Goal: Entertainment & Leisure: Consume media (video, audio)

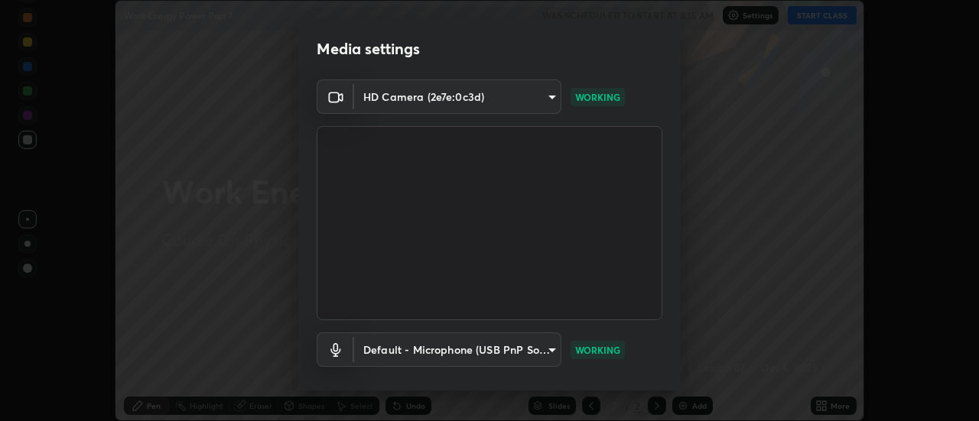
scroll to position [80, 0]
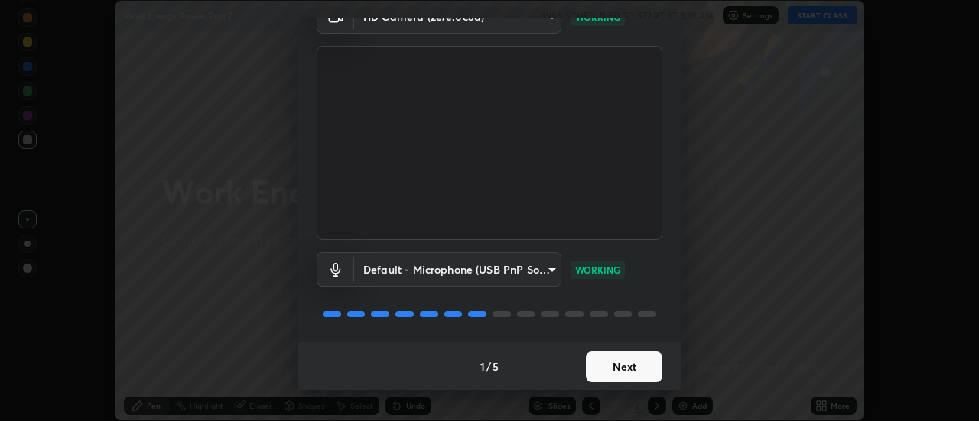
click at [612, 379] on button "Next" at bounding box center [624, 367] width 76 height 31
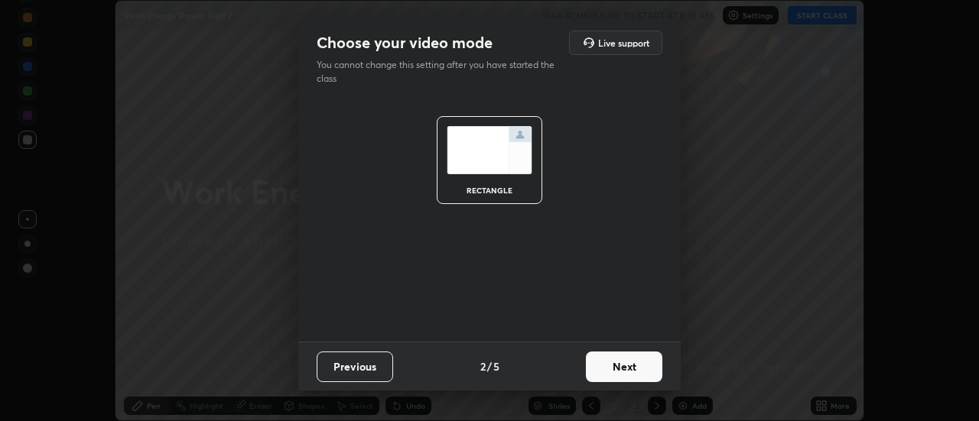
scroll to position [0, 0]
click at [612, 371] on button "Next" at bounding box center [624, 367] width 76 height 31
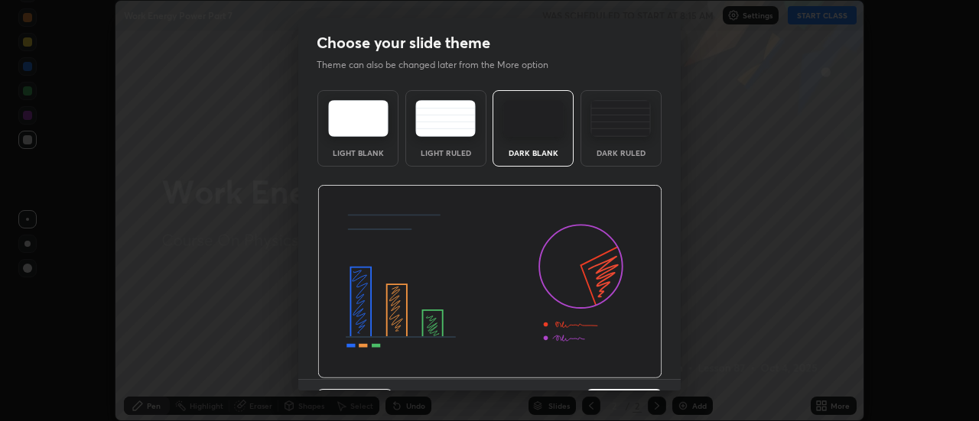
scroll to position [37, 0]
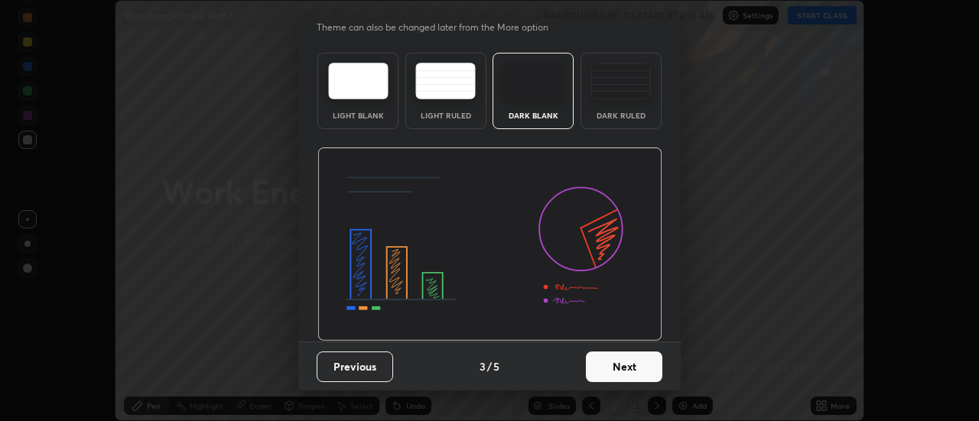
click at [619, 359] on button "Next" at bounding box center [624, 367] width 76 height 31
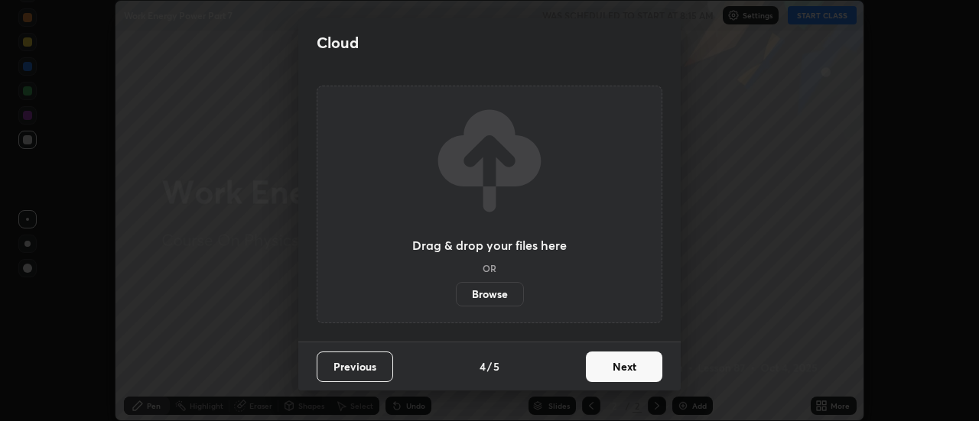
click at [619, 359] on button "Next" at bounding box center [624, 367] width 76 height 31
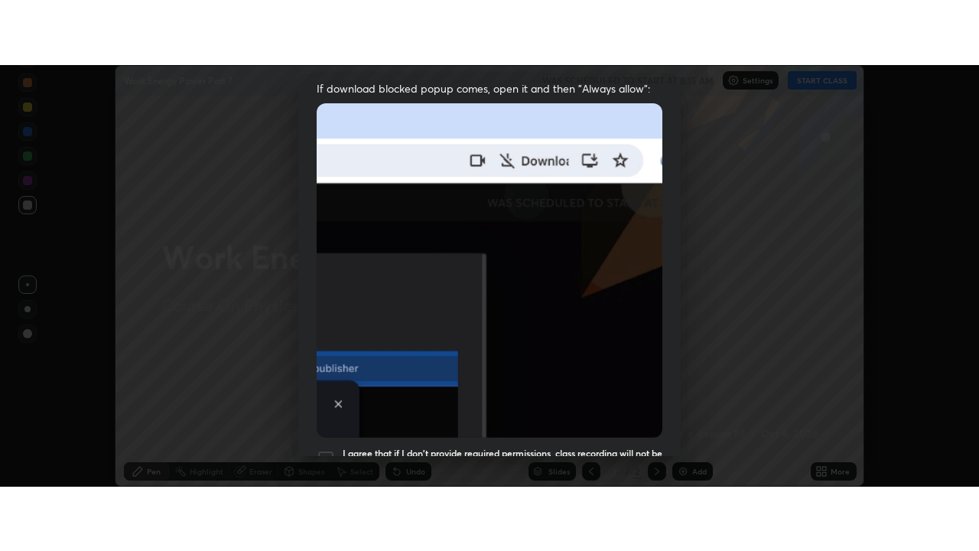
scroll to position [392, 0]
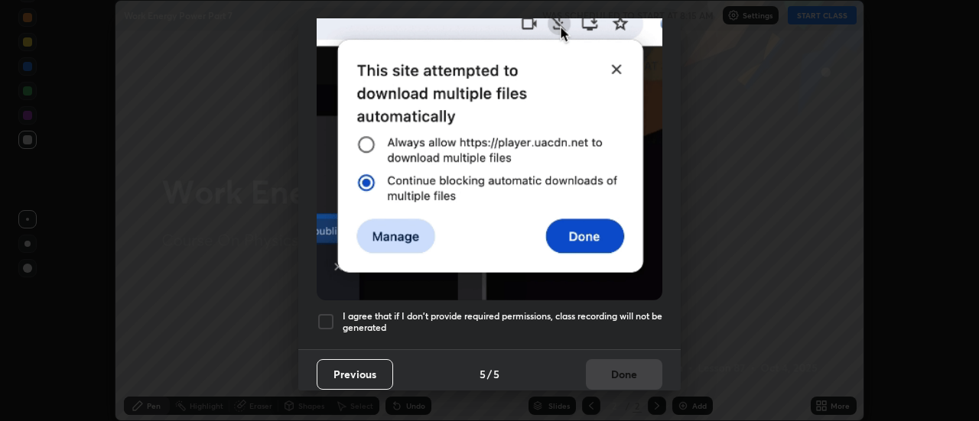
click at [576, 310] on h5 "I agree that if I don't provide required permissions, class recording will not …" at bounding box center [503, 322] width 320 height 24
click at [604, 372] on button "Done" at bounding box center [624, 374] width 76 height 31
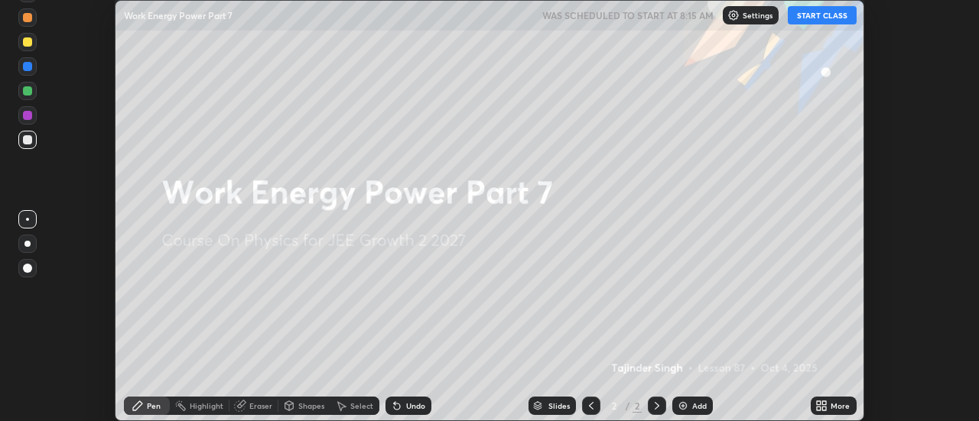
click at [807, 16] on button "START CLASS" at bounding box center [822, 15] width 69 height 18
click at [827, 405] on icon at bounding box center [825, 403] width 4 height 4
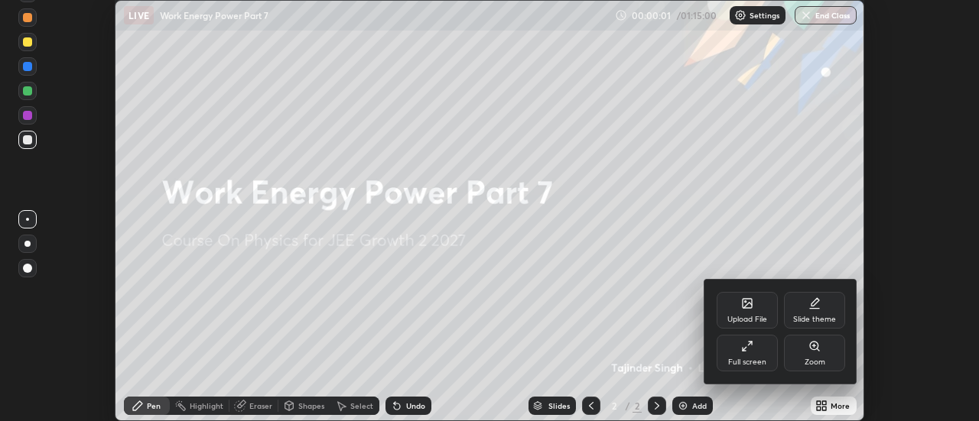
click at [733, 343] on div "Full screen" at bounding box center [746, 353] width 61 height 37
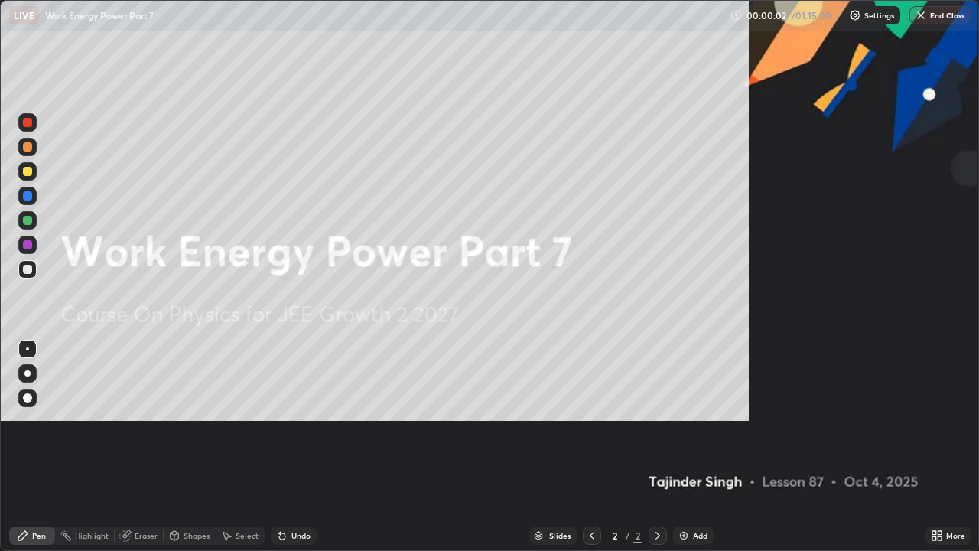
scroll to position [551, 979]
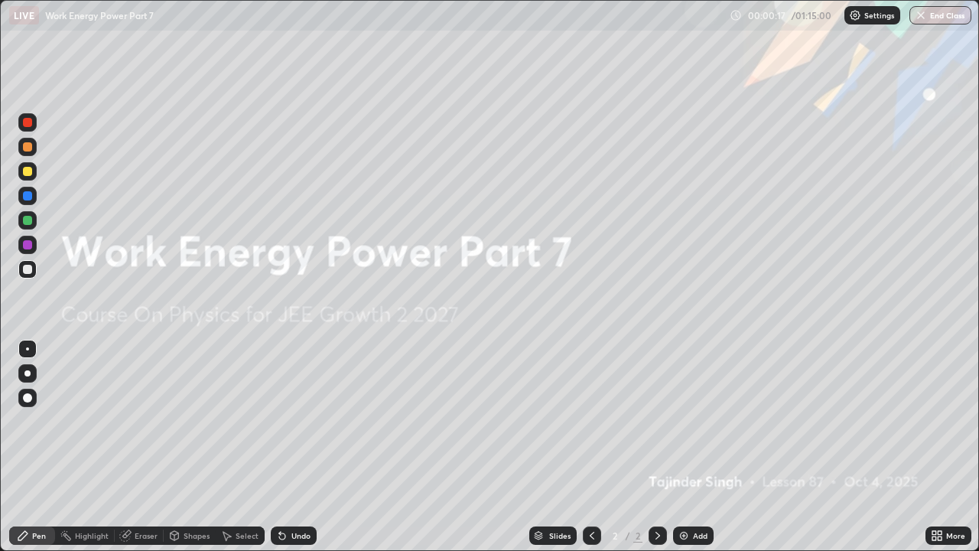
click at [694, 421] on div "Add" at bounding box center [700, 535] width 15 height 8
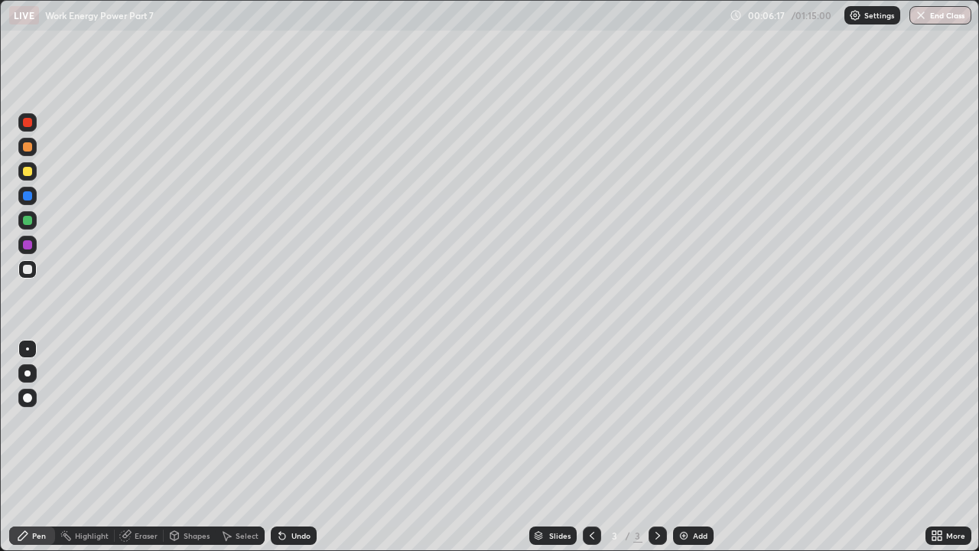
click at [28, 171] on div at bounding box center [27, 171] width 9 height 9
click at [285, 421] on div "Undo" at bounding box center [294, 535] width 46 height 18
click at [27, 267] on div at bounding box center [27, 269] width 9 height 9
click at [31, 171] on div at bounding box center [27, 171] width 9 height 9
click at [293, 421] on div "Undo" at bounding box center [300, 535] width 19 height 8
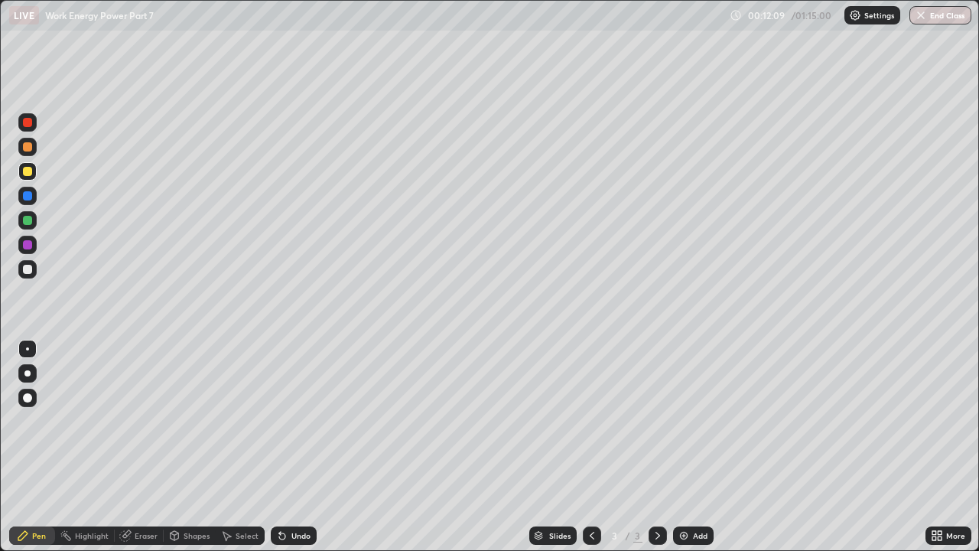
click at [293, 421] on div "Undo" at bounding box center [300, 535] width 19 height 8
click at [295, 421] on div "Undo" at bounding box center [300, 535] width 19 height 8
click at [139, 421] on div "Eraser" at bounding box center [146, 535] width 23 height 8
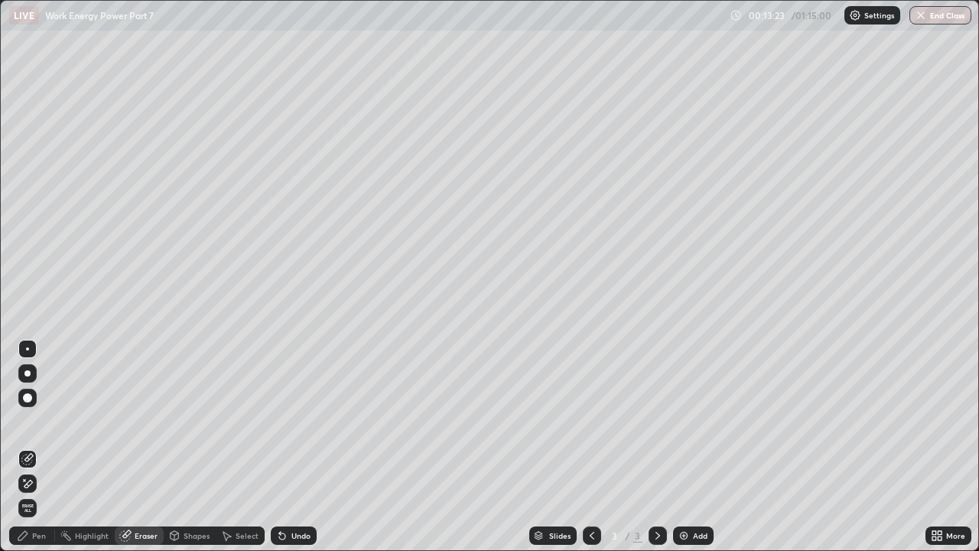
click at [29, 421] on div "Pen" at bounding box center [32, 535] width 46 height 18
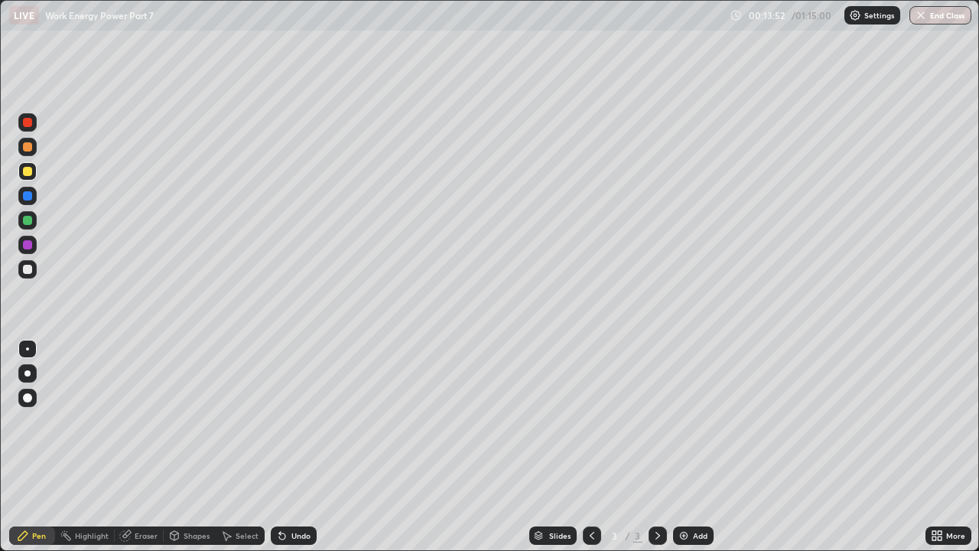
click at [149, 421] on div "Eraser" at bounding box center [146, 535] width 23 height 8
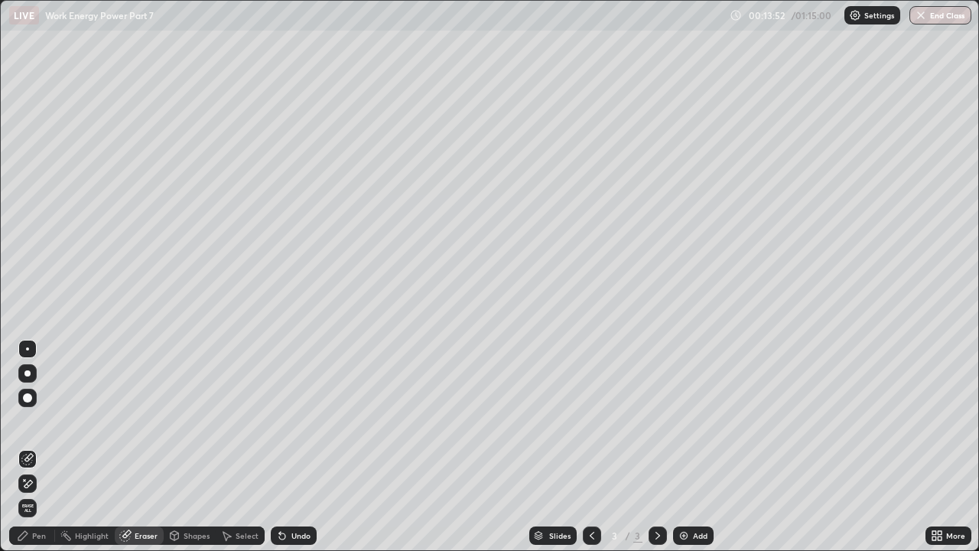
click at [27, 396] on div at bounding box center [27, 397] width 9 height 9
click at [33, 421] on div "Pen" at bounding box center [39, 535] width 14 height 8
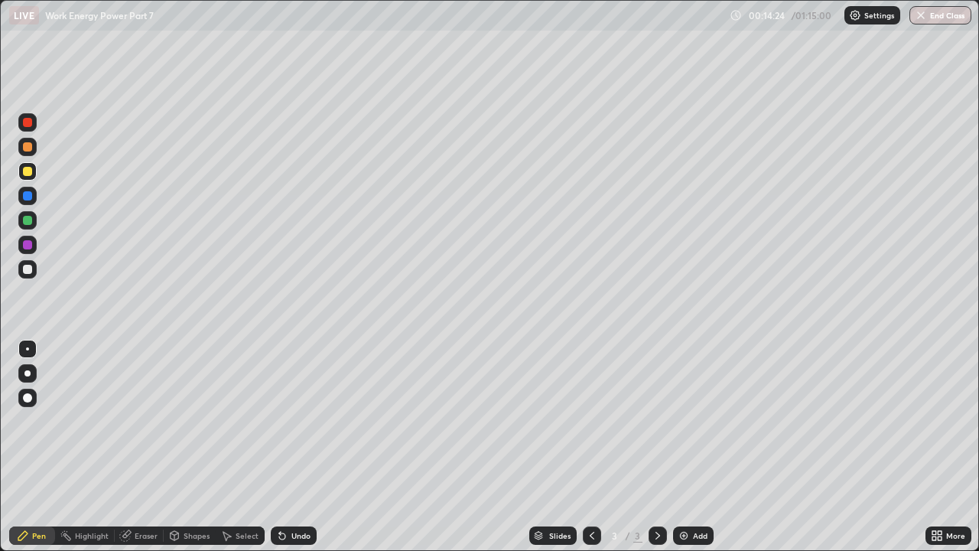
click at [28, 268] on div at bounding box center [27, 269] width 9 height 9
click at [292, 421] on div "Undo" at bounding box center [300, 535] width 19 height 8
click at [31, 172] on div at bounding box center [27, 171] width 9 height 9
click at [141, 421] on div "Eraser" at bounding box center [146, 535] width 23 height 8
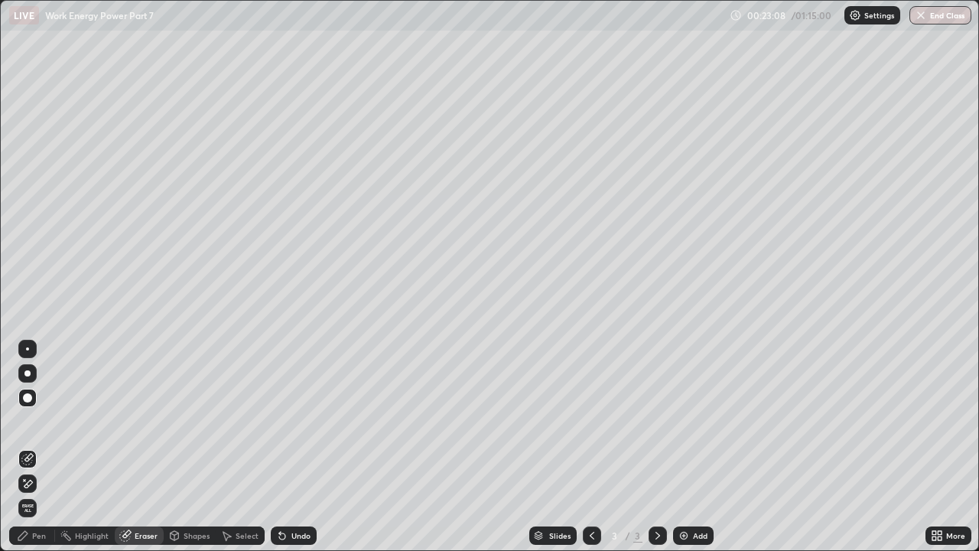
click at [39, 421] on div "Pen" at bounding box center [39, 535] width 14 height 8
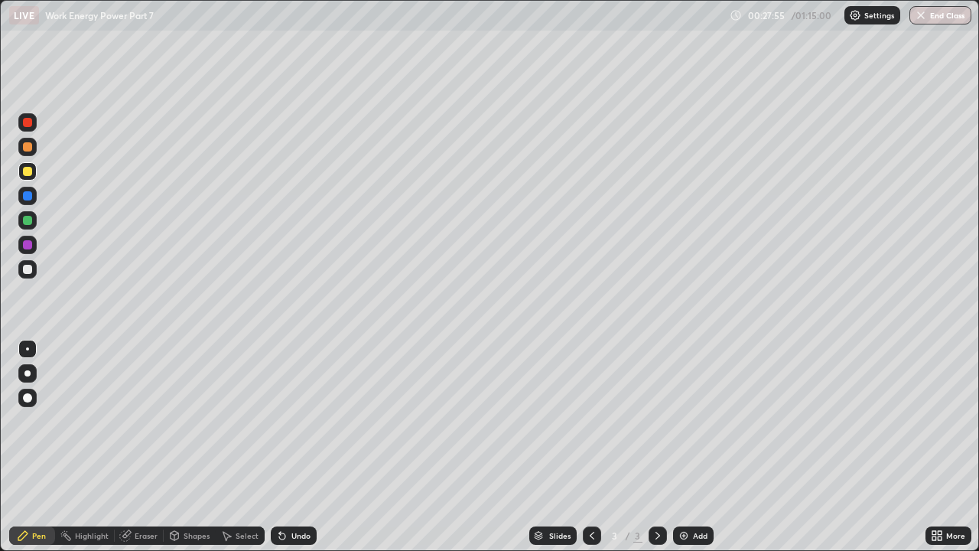
click at [27, 271] on div at bounding box center [27, 269] width 9 height 9
click at [684, 421] on img at bounding box center [683, 535] width 12 height 12
click at [29, 172] on div at bounding box center [27, 171] width 9 height 9
click at [291, 421] on div "Undo" at bounding box center [300, 535] width 19 height 8
click at [292, 421] on div "Undo" at bounding box center [294, 535] width 46 height 18
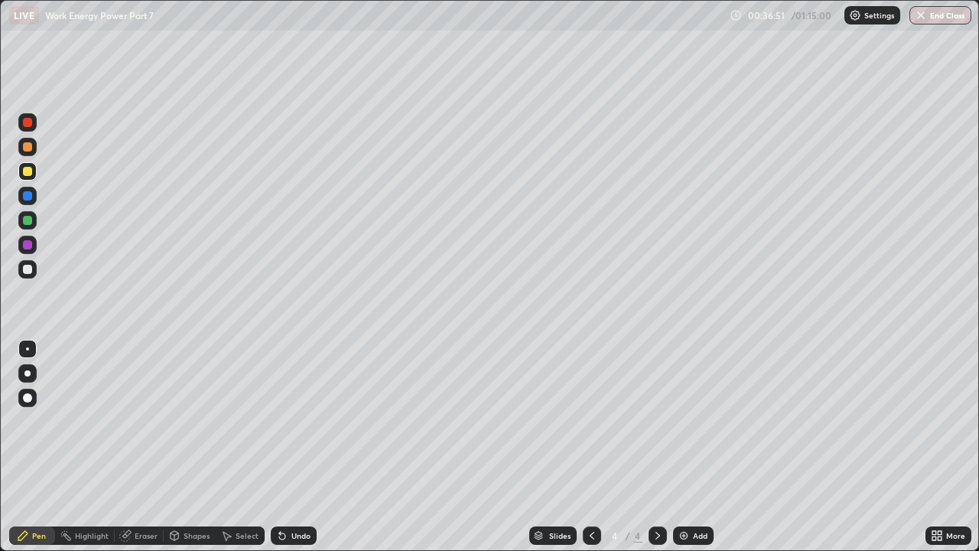
click at [35, 270] on div at bounding box center [27, 269] width 18 height 18
click at [591, 421] on icon at bounding box center [592, 535] width 5 height 8
click at [661, 421] on icon at bounding box center [657, 535] width 12 height 12
click at [698, 421] on div "Add" at bounding box center [700, 535] width 15 height 8
click at [291, 421] on div "Undo" at bounding box center [300, 535] width 19 height 8
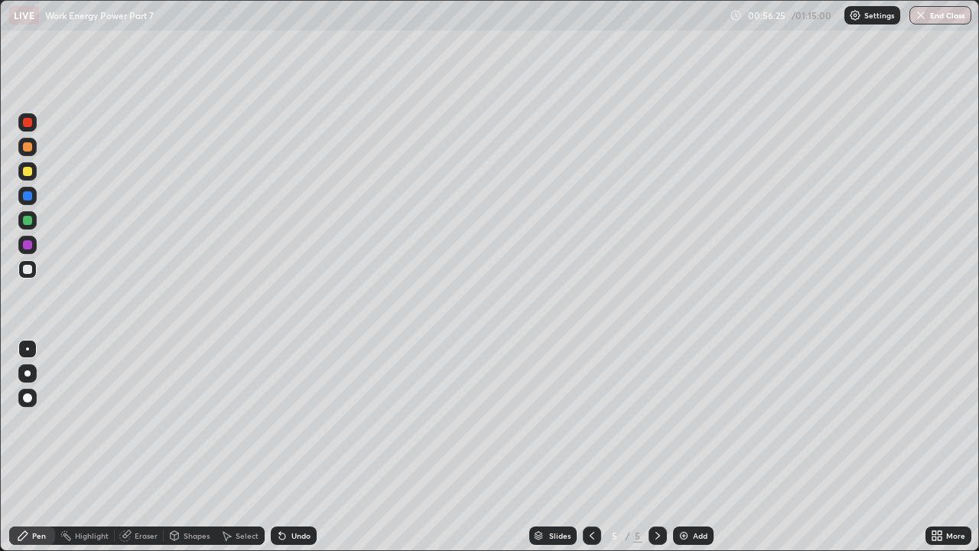
click at [147, 421] on div "Eraser" at bounding box center [146, 535] width 23 height 8
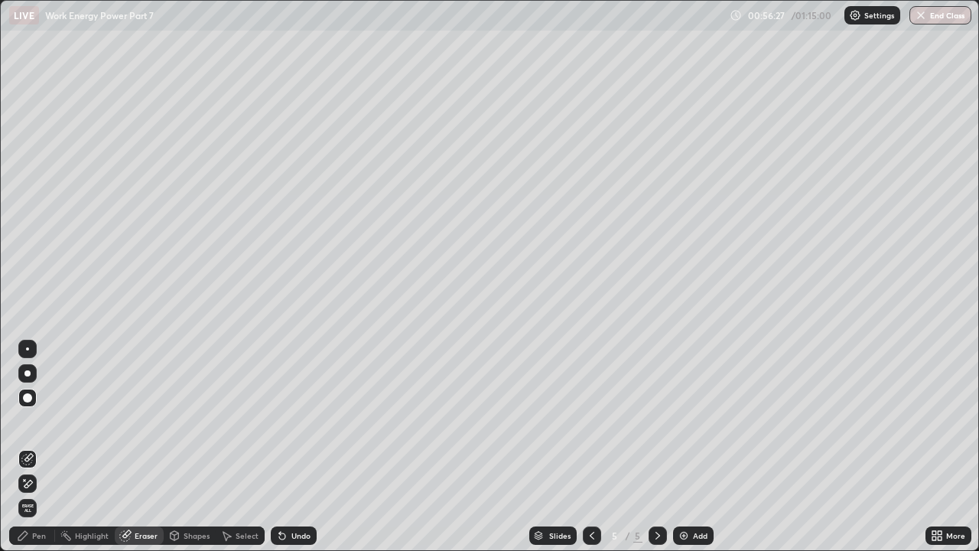
click at [37, 421] on div "Pen" at bounding box center [32, 535] width 46 height 18
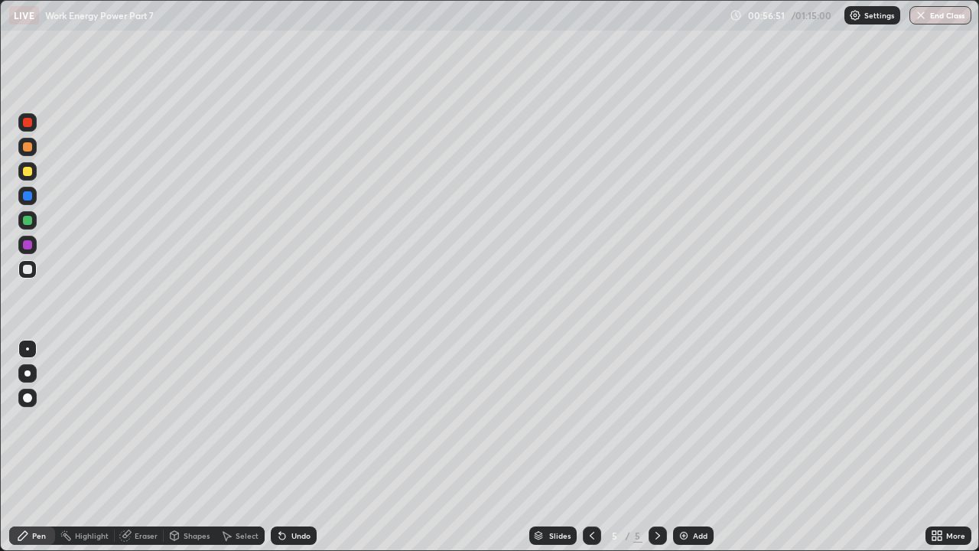
click at [140, 421] on div "Eraser" at bounding box center [146, 535] width 23 height 8
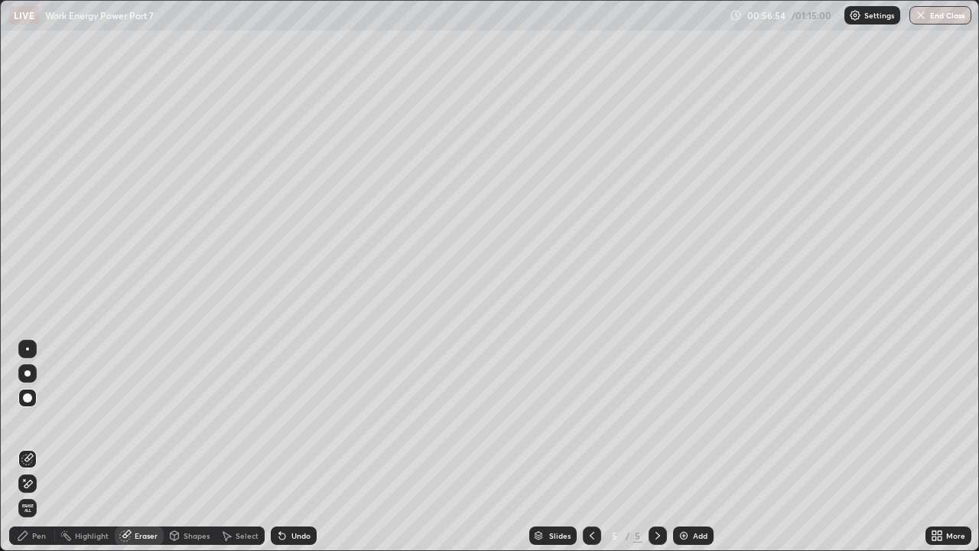
click at [34, 421] on div "Pen" at bounding box center [39, 535] width 14 height 8
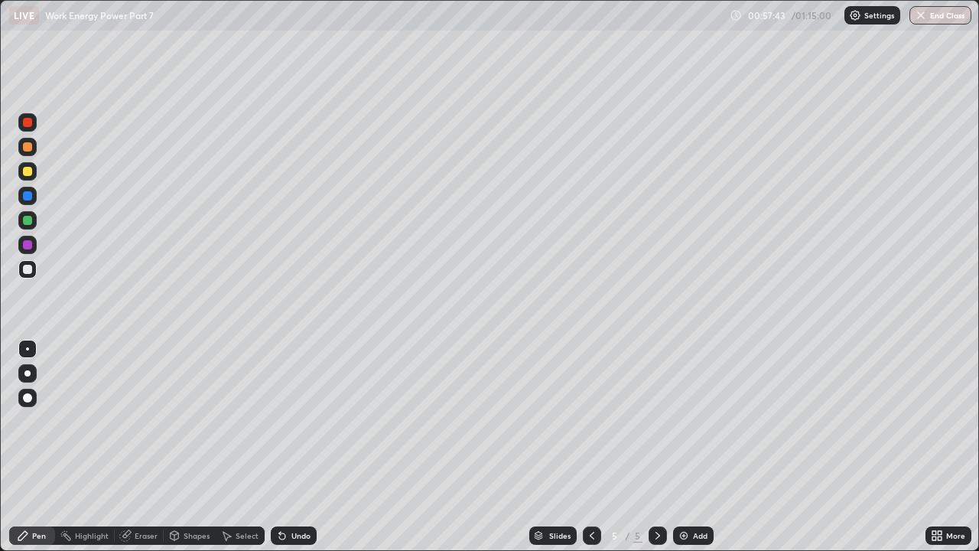
click at [135, 421] on div "Eraser" at bounding box center [146, 535] width 23 height 8
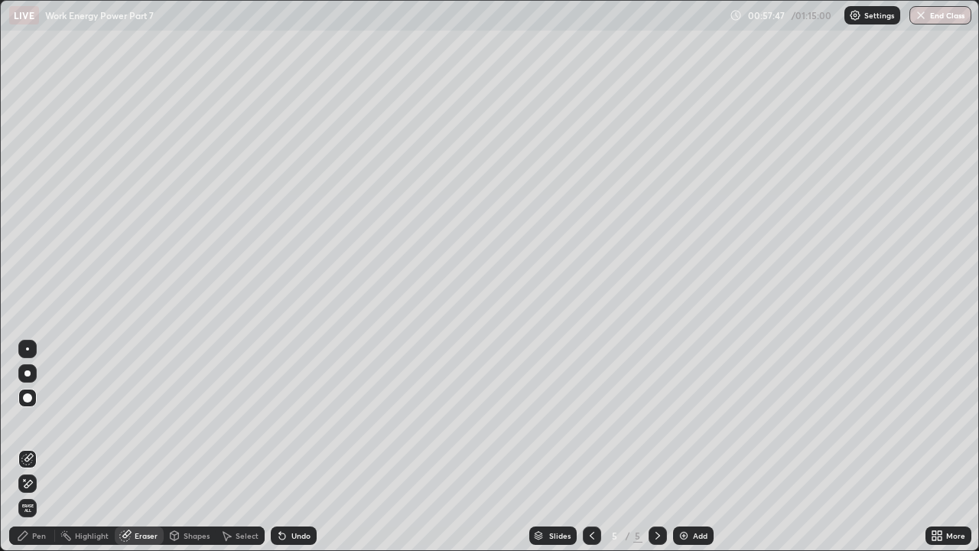
click at [43, 421] on div "Pen" at bounding box center [39, 535] width 14 height 8
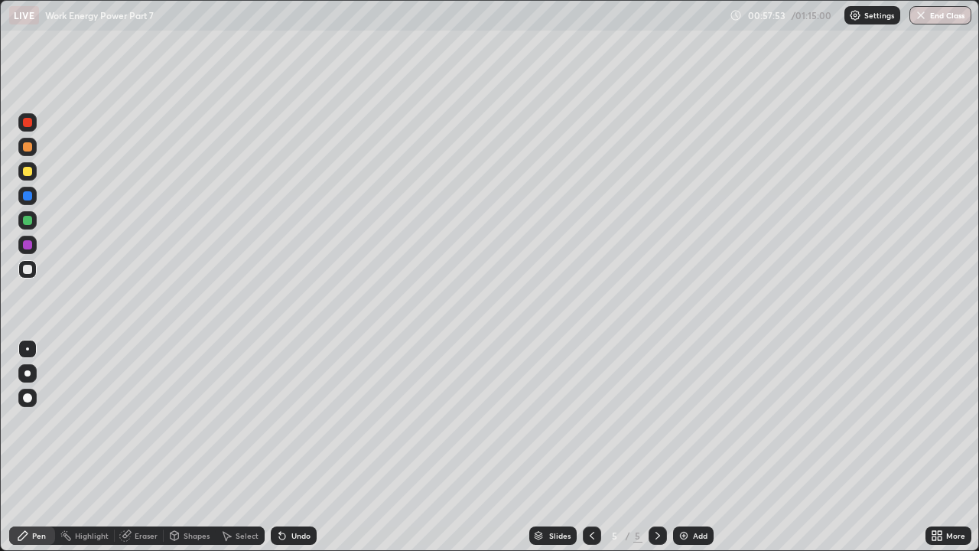
click at [297, 421] on div "Undo" at bounding box center [300, 535] width 19 height 8
click at [28, 165] on div at bounding box center [27, 171] width 18 height 18
click at [141, 421] on div "Eraser" at bounding box center [146, 535] width 23 height 8
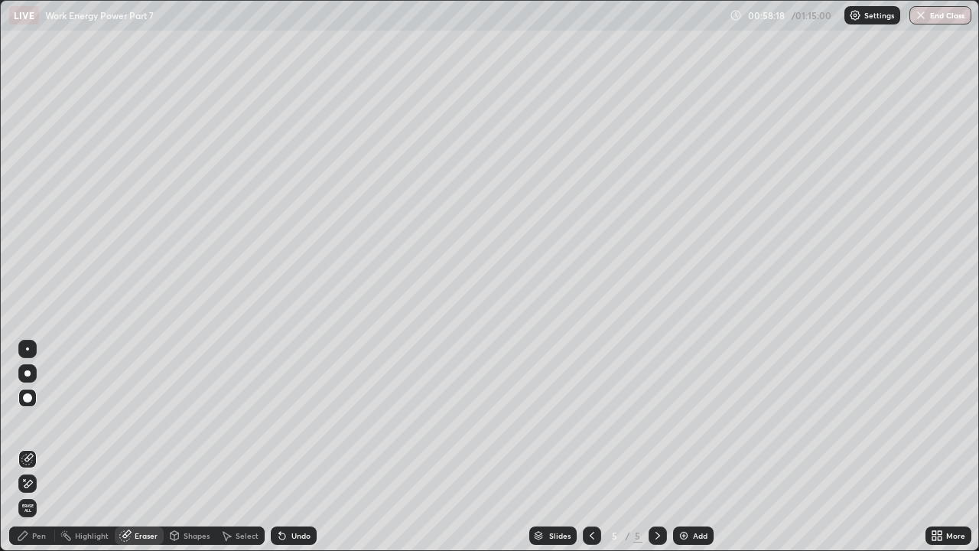
click at [36, 421] on div "Pen" at bounding box center [32, 535] width 46 height 18
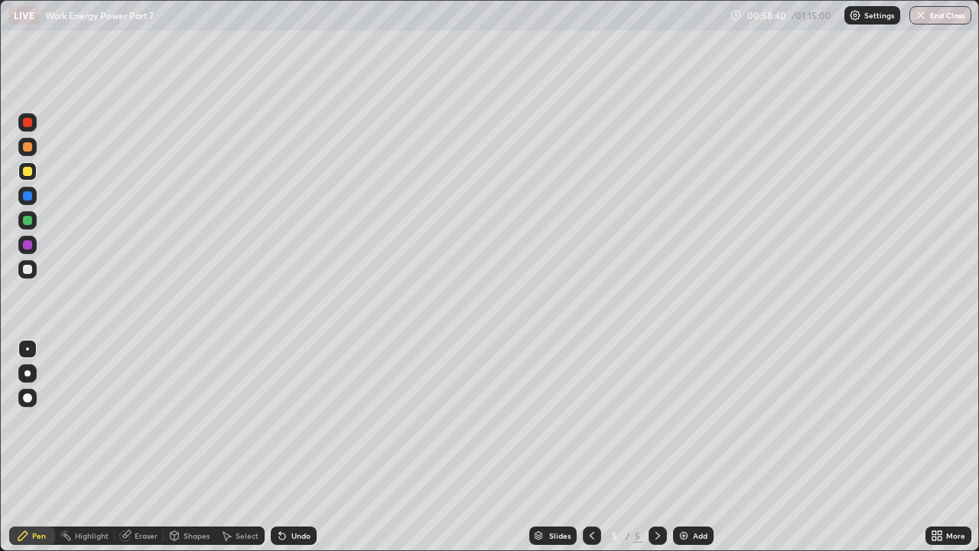
click at [292, 421] on div "Undo" at bounding box center [300, 535] width 19 height 8
click at [130, 421] on icon at bounding box center [125, 535] width 12 height 12
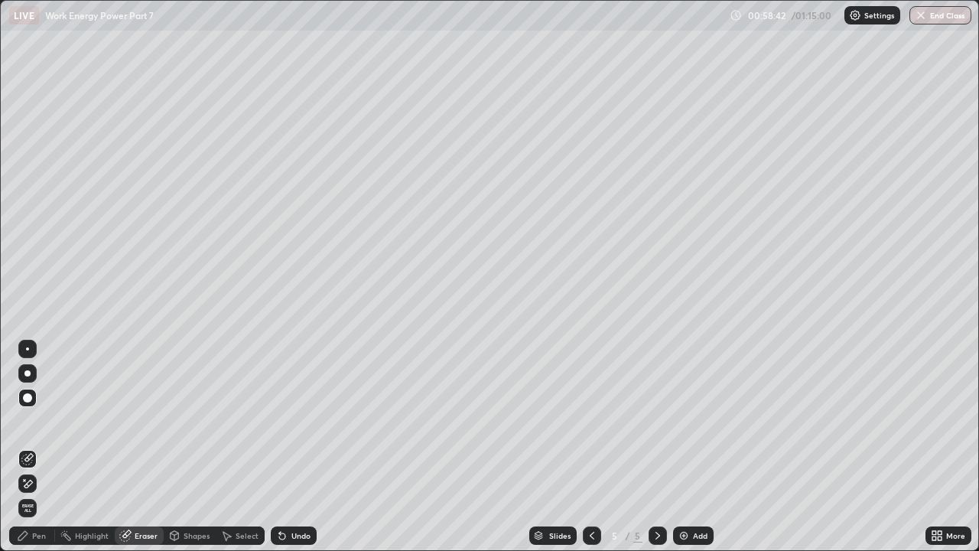
click at [42, 421] on div "Pen" at bounding box center [32, 535] width 46 height 18
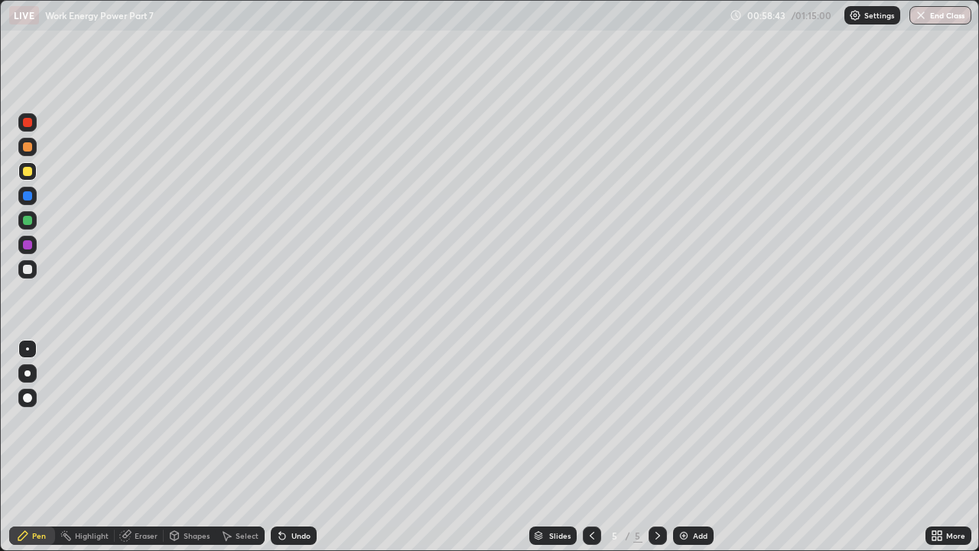
click at [29, 270] on div at bounding box center [27, 269] width 9 height 9
click at [25, 197] on div at bounding box center [27, 195] width 9 height 9
click at [25, 223] on div at bounding box center [27, 220] width 9 height 9
click at [31, 271] on div at bounding box center [27, 269] width 9 height 9
click at [29, 221] on div at bounding box center [27, 220] width 9 height 9
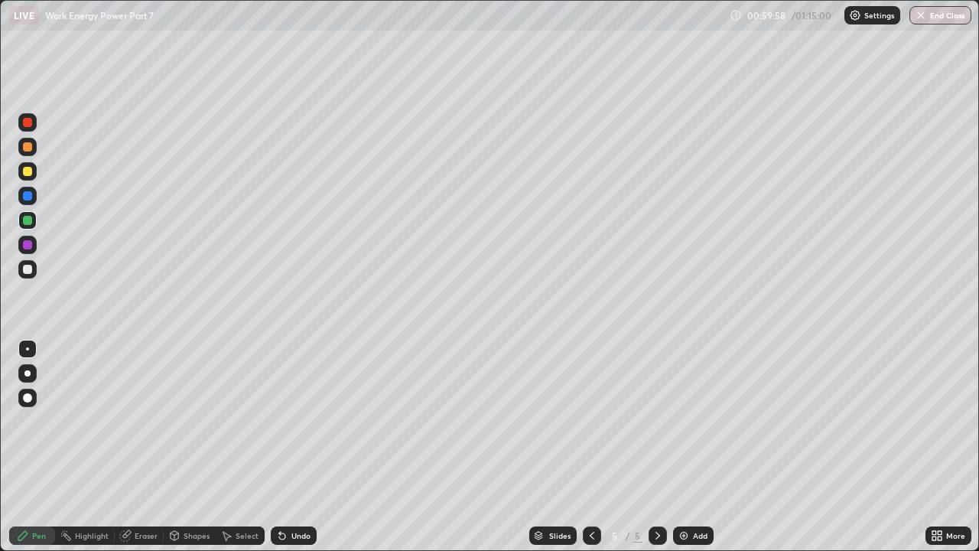
click at [291, 421] on div "Undo" at bounding box center [300, 535] width 19 height 8
click at [291, 421] on div "Undo" at bounding box center [294, 535] width 46 height 18
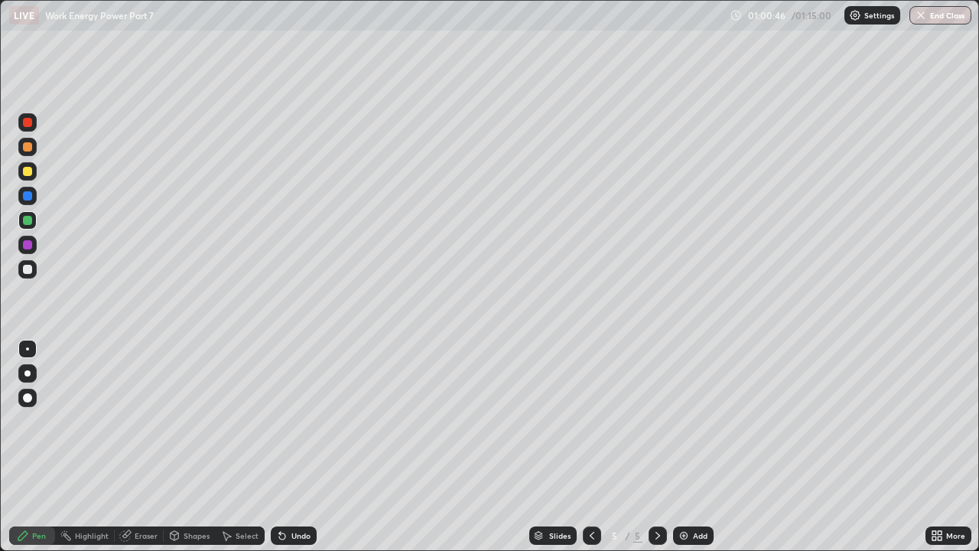
click at [294, 421] on div "Undo" at bounding box center [294, 535] width 46 height 18
click at [295, 421] on div "Undo" at bounding box center [300, 535] width 19 height 8
click at [293, 421] on div "Undo" at bounding box center [300, 535] width 19 height 8
click at [294, 421] on div "Undo" at bounding box center [300, 535] width 19 height 8
click at [288, 421] on div "Undo" at bounding box center [294, 535] width 46 height 18
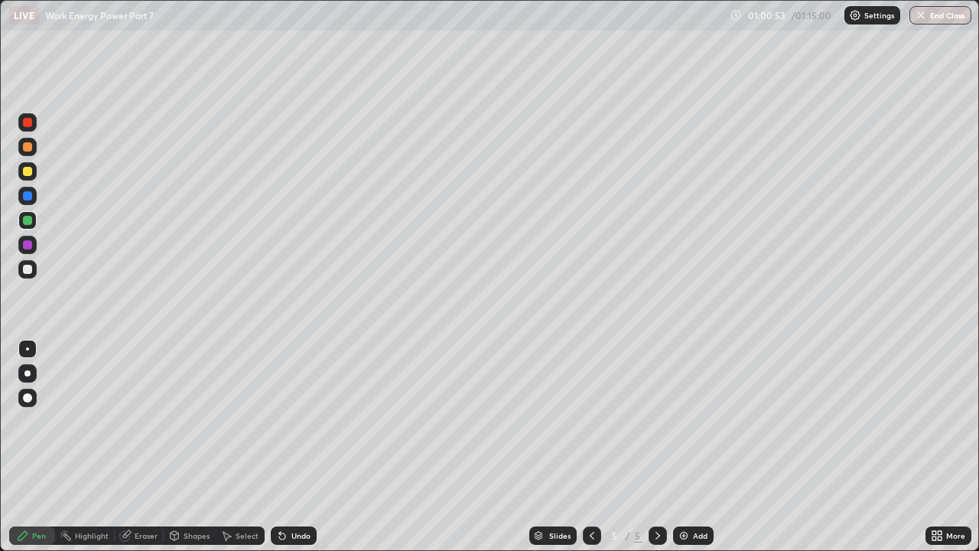
click at [288, 421] on div "Undo" at bounding box center [294, 535] width 46 height 18
click at [27, 195] on div at bounding box center [27, 195] width 9 height 9
click at [291, 421] on div "Undo" at bounding box center [300, 535] width 19 height 8
click at [288, 421] on div "Undo" at bounding box center [294, 535] width 46 height 18
click at [26, 275] on div at bounding box center [27, 269] width 18 height 18
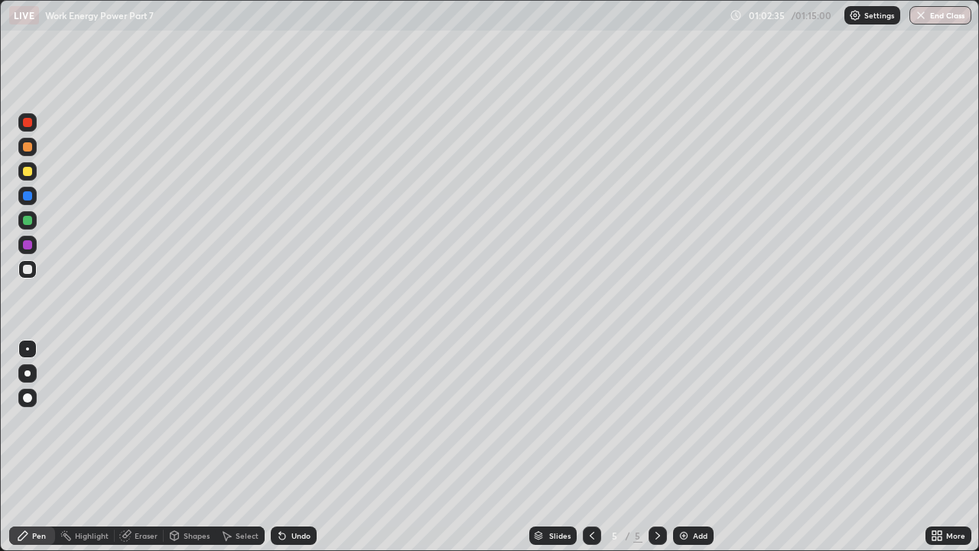
click at [291, 421] on div "Undo" at bounding box center [294, 535] width 46 height 18
click at [288, 421] on div "Undo" at bounding box center [294, 535] width 46 height 18
click at [295, 421] on div "Undo" at bounding box center [300, 535] width 19 height 8
click at [294, 421] on div "Undo" at bounding box center [300, 535] width 19 height 8
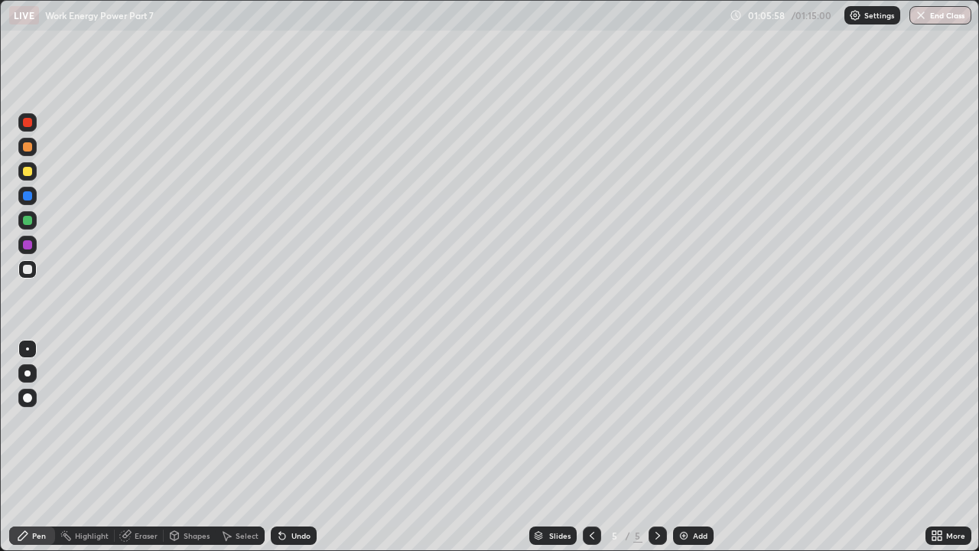
click at [294, 421] on div "Undo" at bounding box center [300, 535] width 19 height 8
click at [296, 421] on div "Undo" at bounding box center [300, 535] width 19 height 8
click at [291, 421] on div "Undo" at bounding box center [294, 535] width 46 height 18
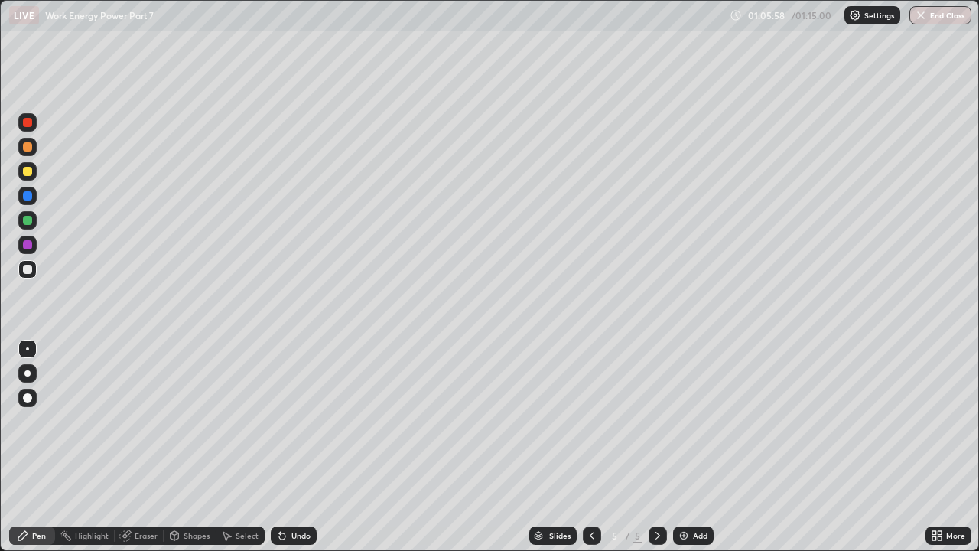
click at [291, 421] on div "Undo" at bounding box center [294, 535] width 46 height 18
click at [285, 421] on icon at bounding box center [282, 535] width 12 height 12
click at [135, 421] on div "Eraser" at bounding box center [146, 535] width 23 height 8
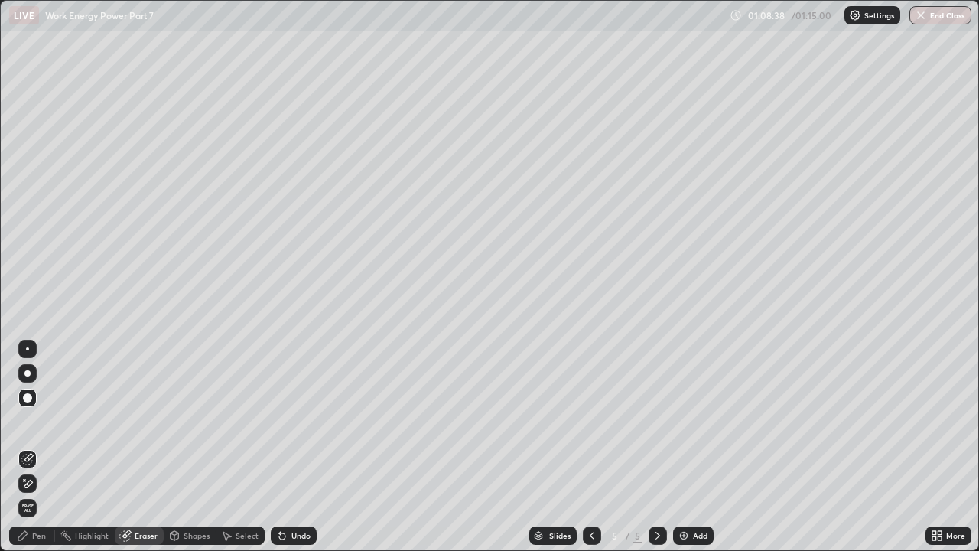
click at [50, 421] on div "Pen" at bounding box center [32, 535] width 46 height 18
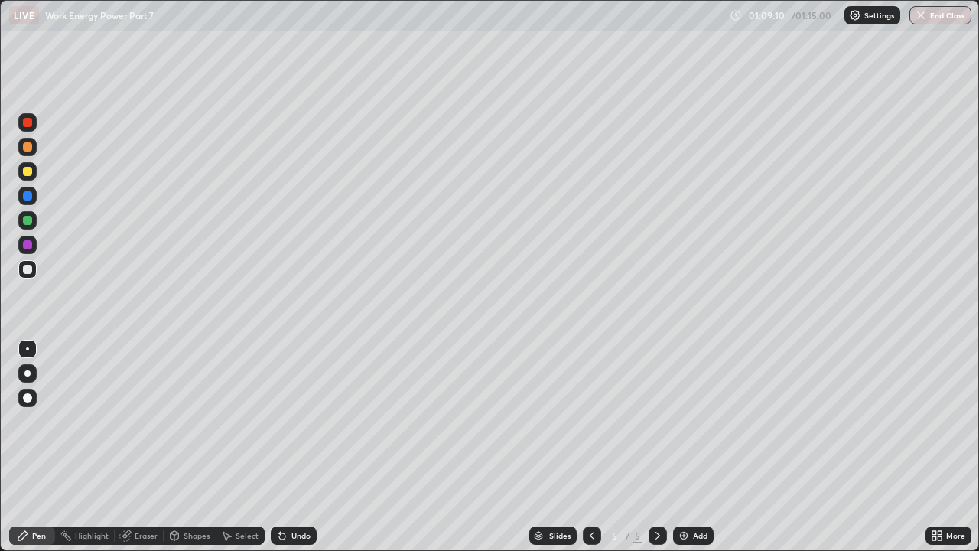
click at [34, 174] on div at bounding box center [27, 171] width 18 height 18
click at [297, 421] on div "Undo" at bounding box center [300, 535] width 19 height 8
click at [301, 421] on div "Undo" at bounding box center [294, 535] width 46 height 18
click at [929, 13] on button "End Class" at bounding box center [941, 15] width 60 height 18
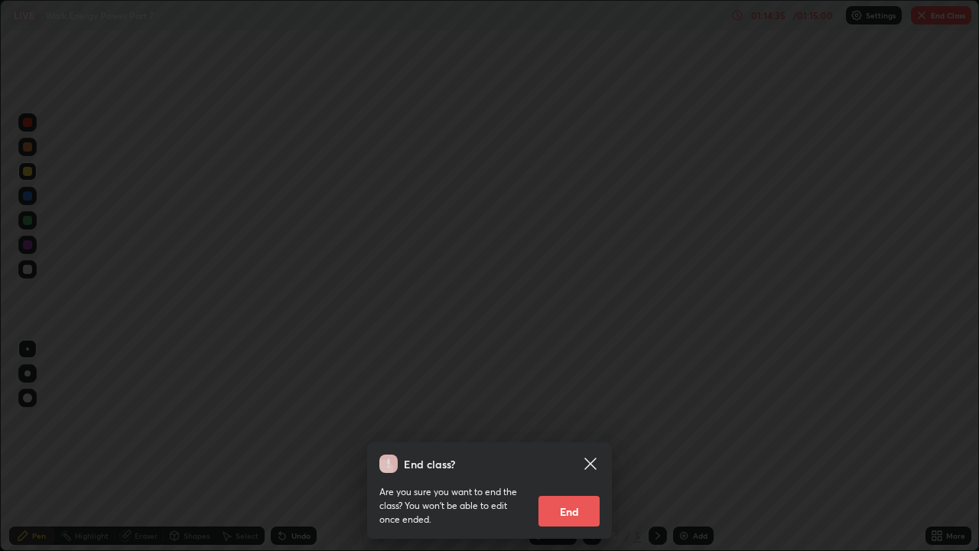
click at [583, 421] on button "End" at bounding box center [568, 510] width 61 height 31
